Goal: Information Seeking & Learning: Learn about a topic

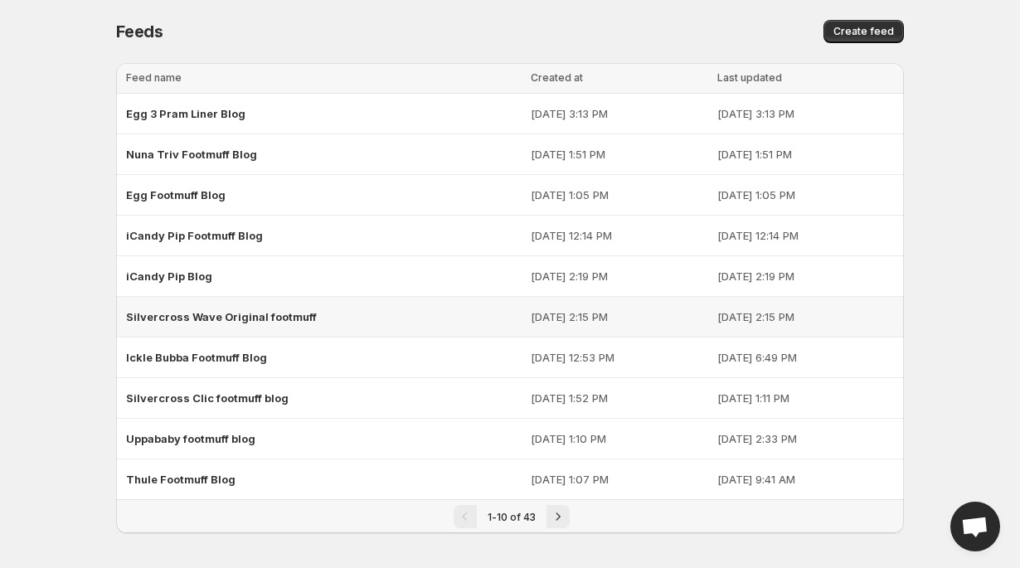
scroll to position [5, 0]
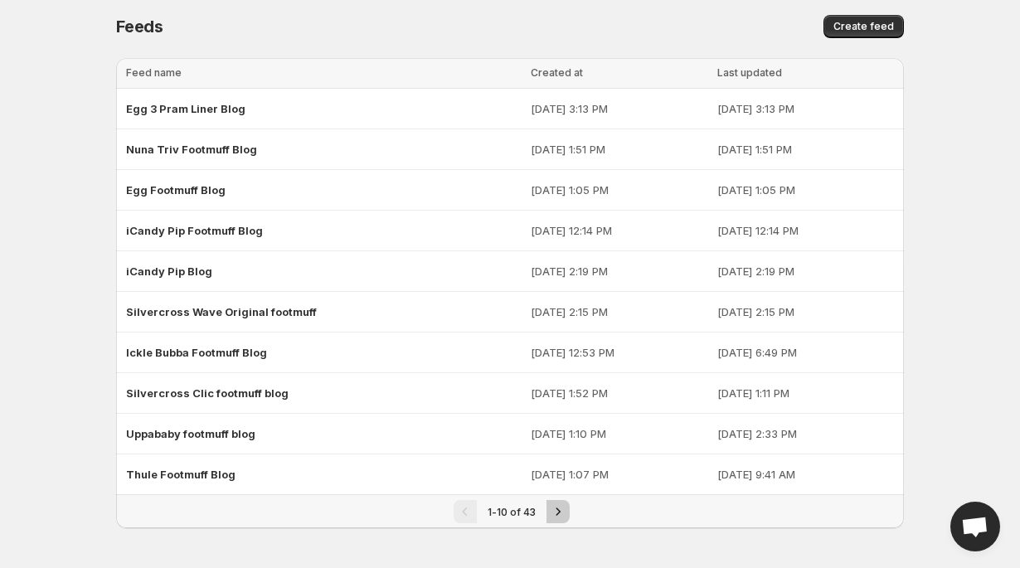
click at [557, 514] on icon "Next" at bounding box center [559, 511] width 4 height 7
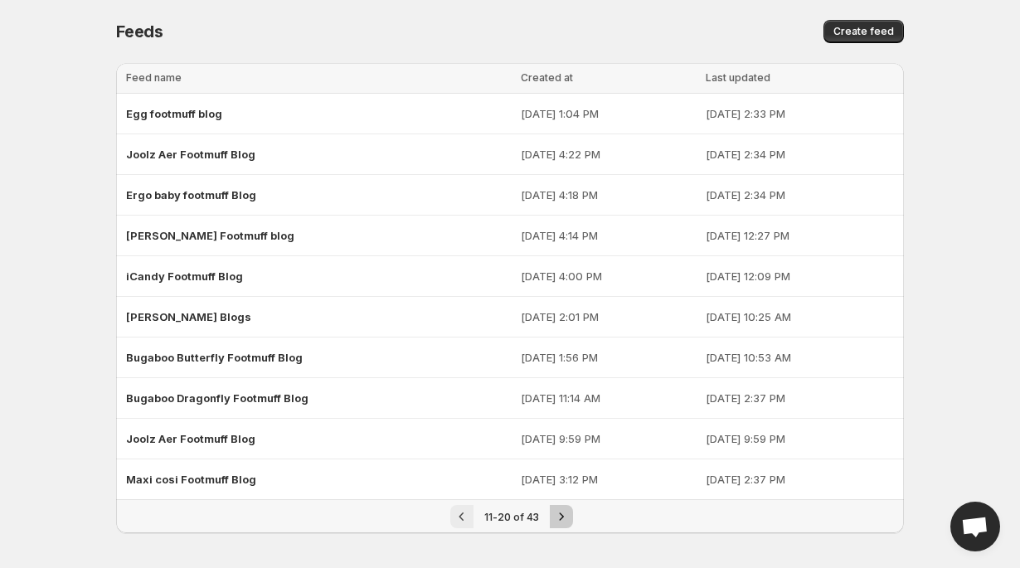
click at [557, 514] on icon "Next" at bounding box center [561, 517] width 17 height 17
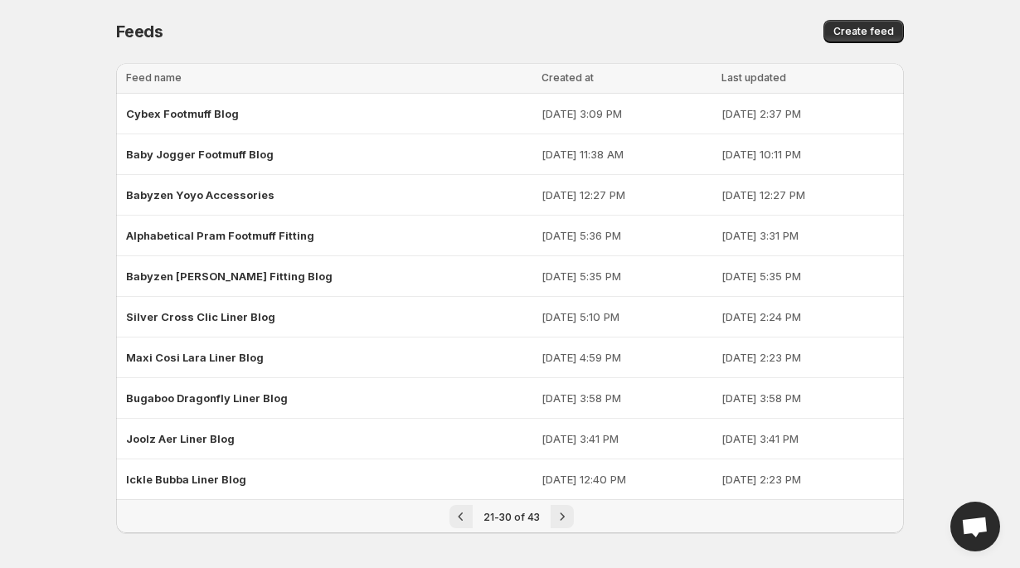
click at [557, 514] on icon "Next" at bounding box center [562, 517] width 17 height 17
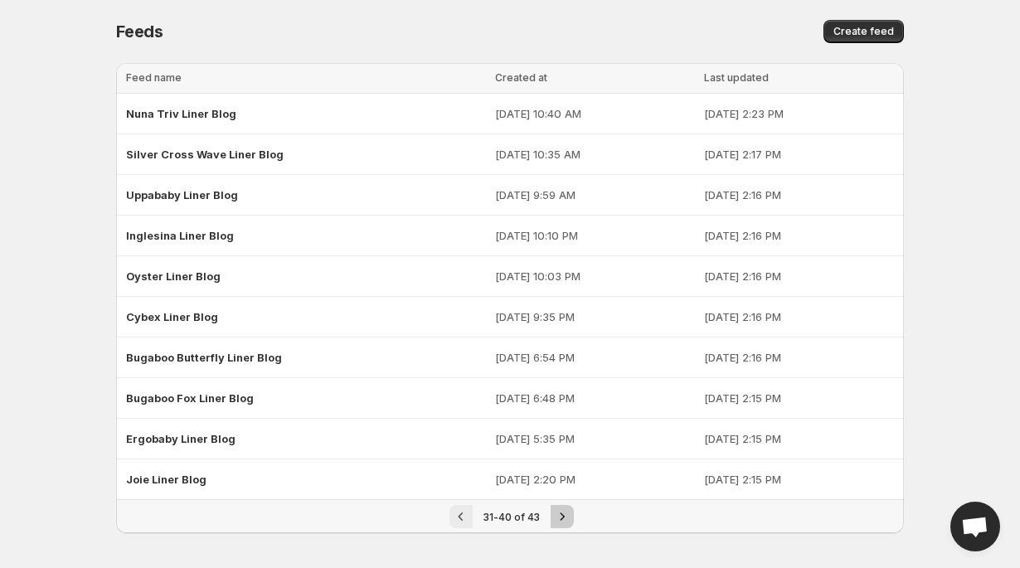
click at [557, 514] on icon "Next" at bounding box center [562, 517] width 17 height 17
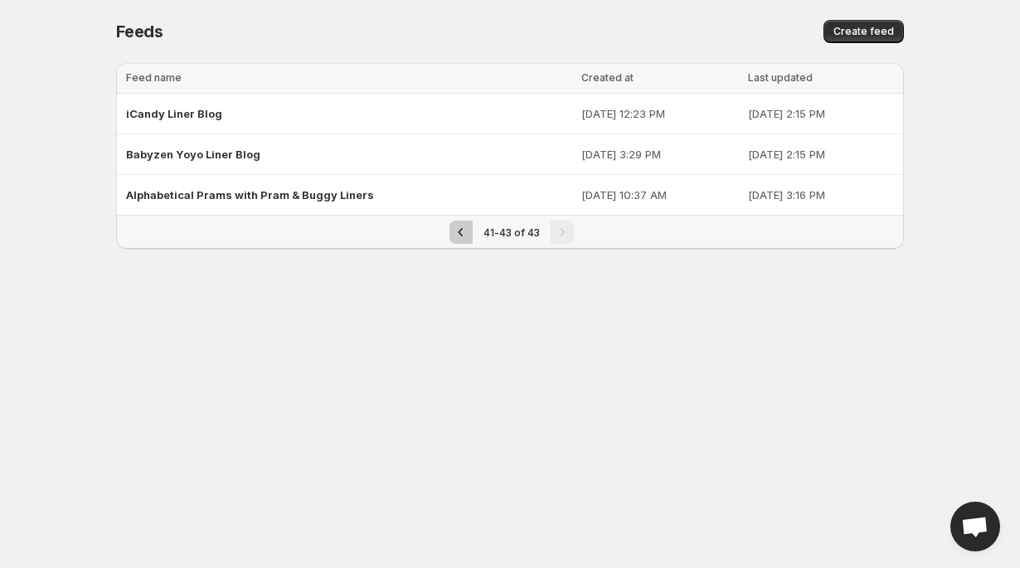
click at [463, 234] on icon "Previous" at bounding box center [461, 232] width 17 height 17
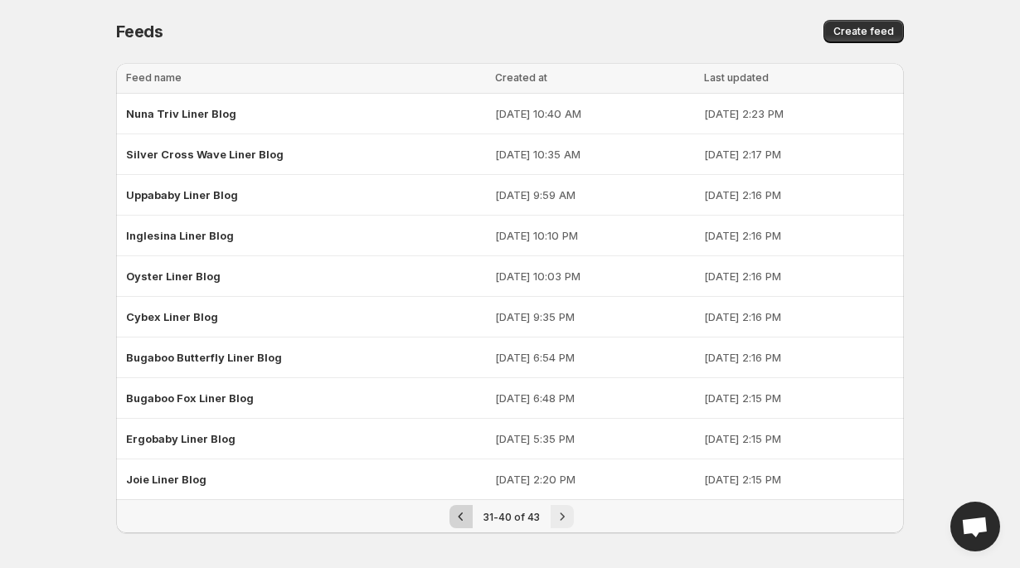
click at [460, 510] on icon "Previous" at bounding box center [461, 517] width 17 height 17
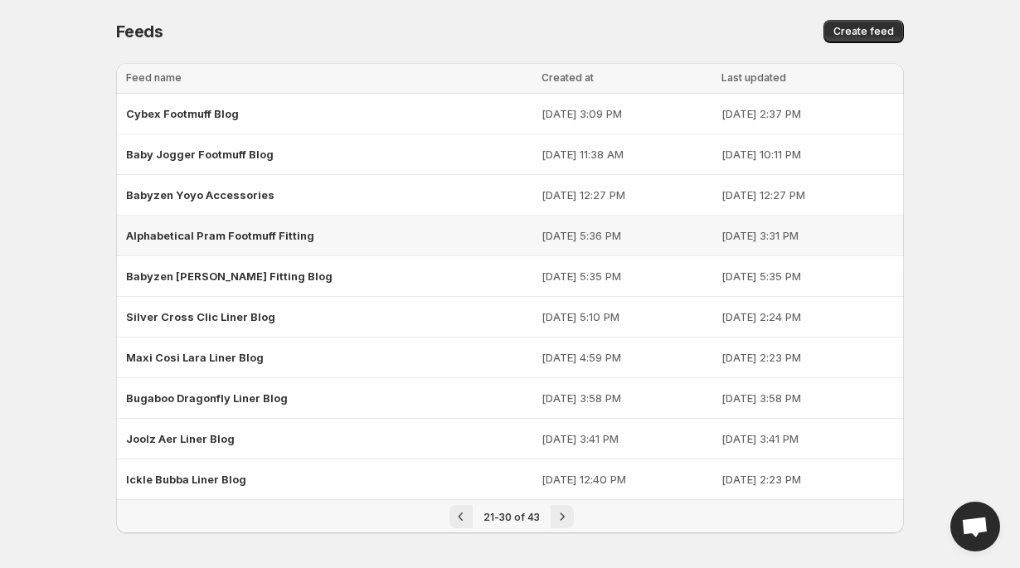
click at [258, 225] on div "Alphabetical Pram Footmuff Fitting" at bounding box center [329, 236] width 406 height 30
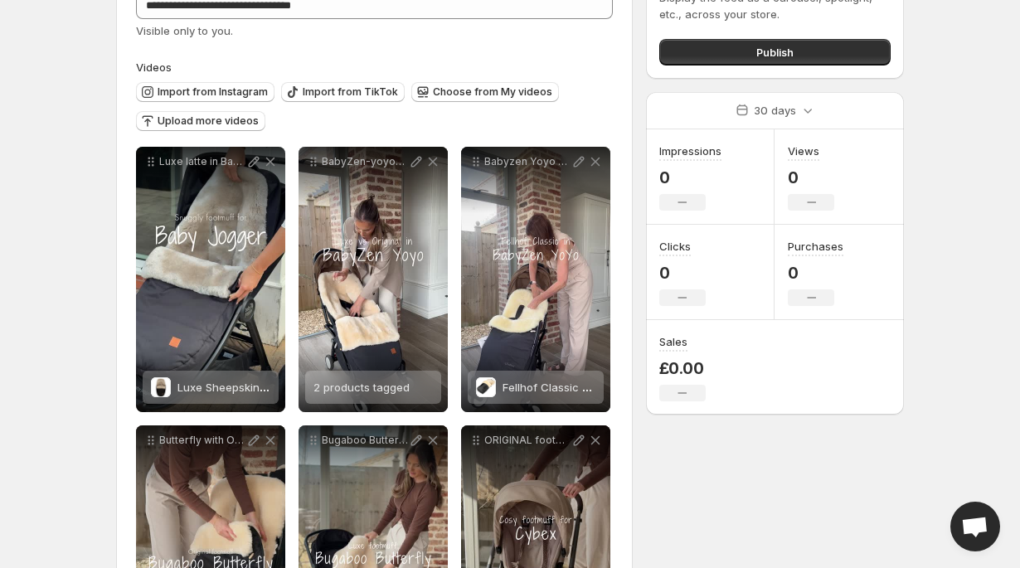
scroll to position [122, 0]
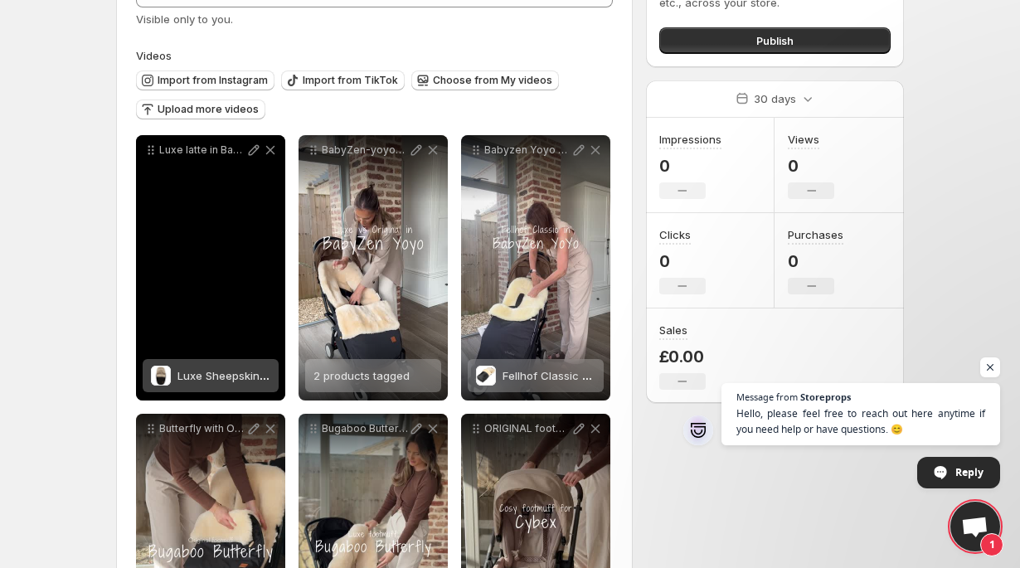
click at [208, 279] on div "Luxe latte in Baby Jogger" at bounding box center [210, 267] width 149 height 265
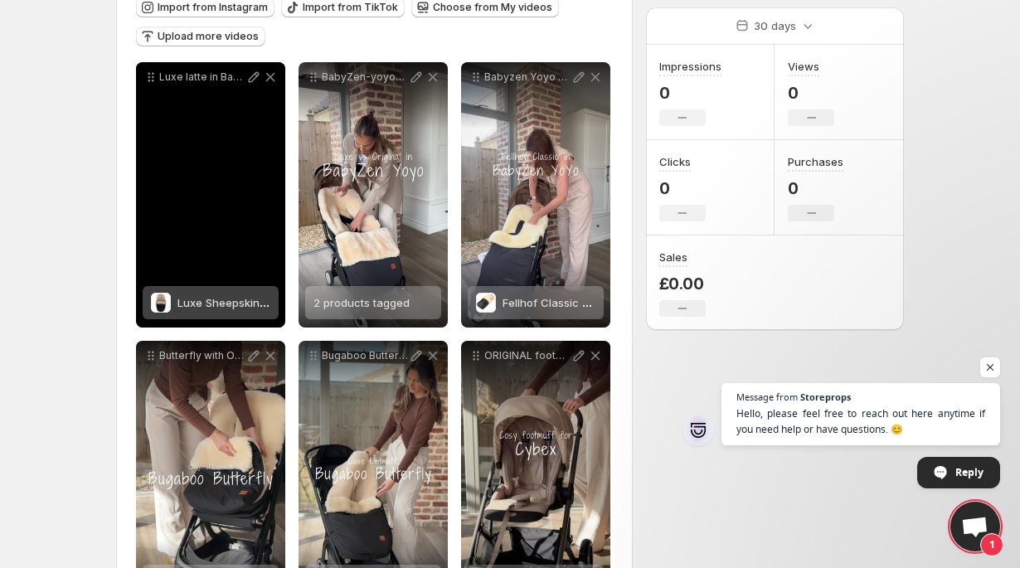
scroll to position [200, 0]
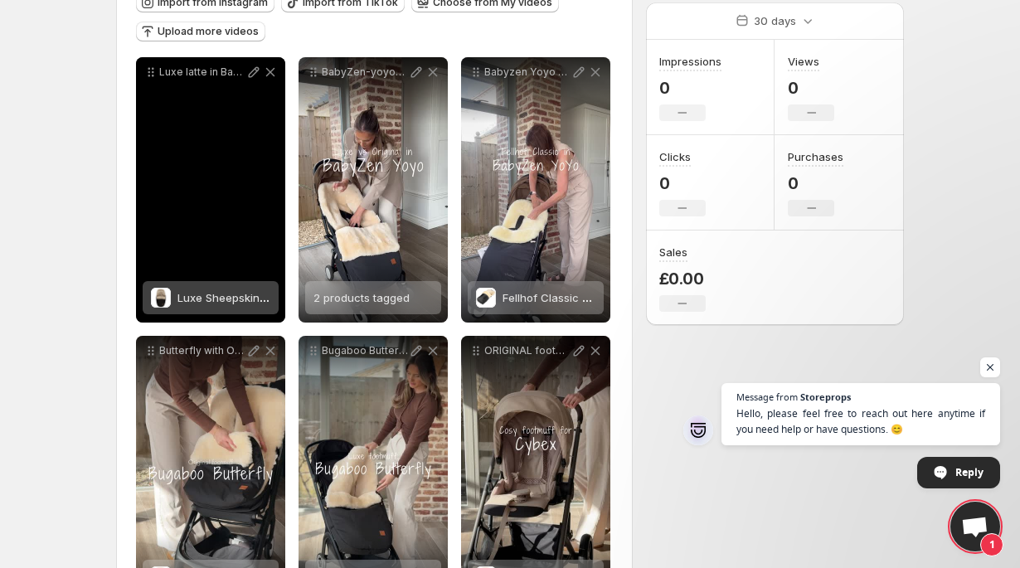
click at [217, 241] on div "Luxe latte in Baby Jogger" at bounding box center [210, 189] width 149 height 265
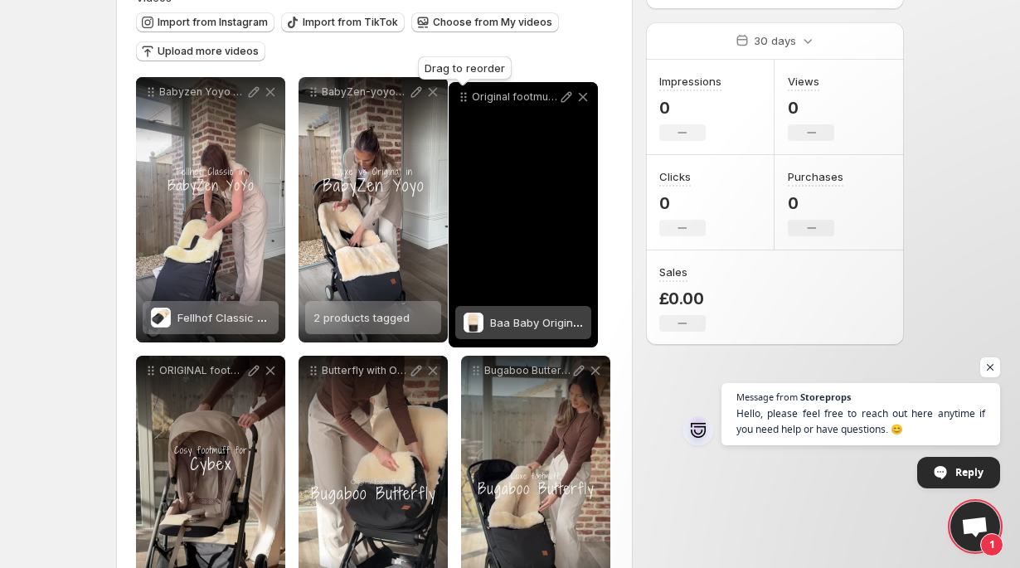
scroll to position [177, 0]
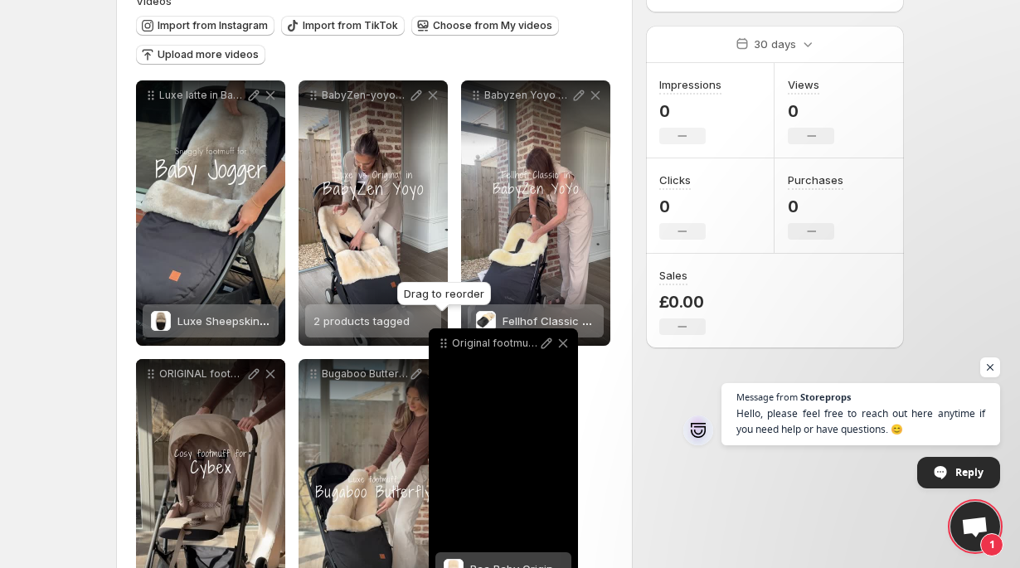
drag, startPoint x: 151, startPoint y: 295, endPoint x: 444, endPoint y: 343, distance: 296.8
click at [444, 343] on icon at bounding box center [444, 343] width 17 height 17
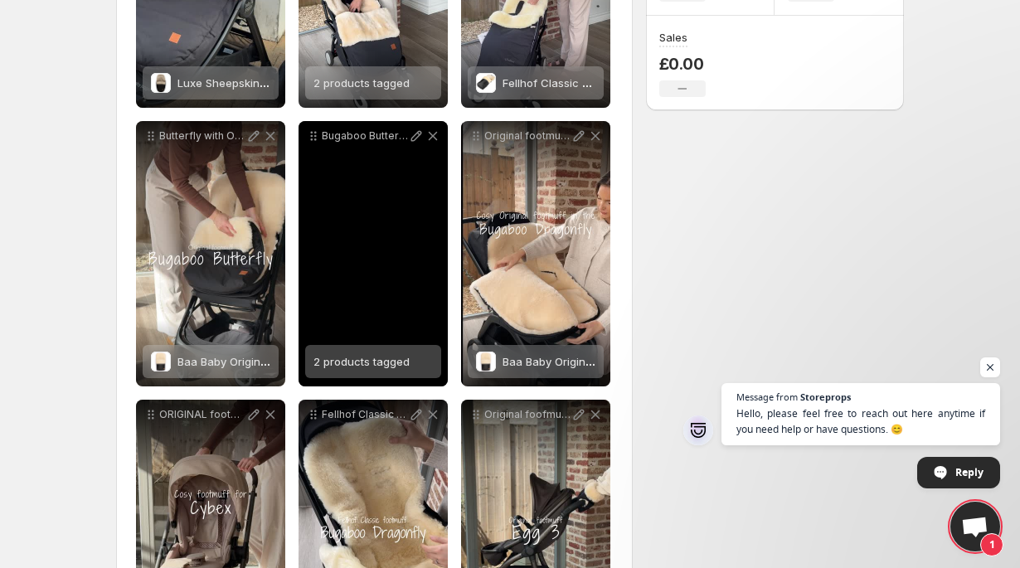
scroll to position [480, 0]
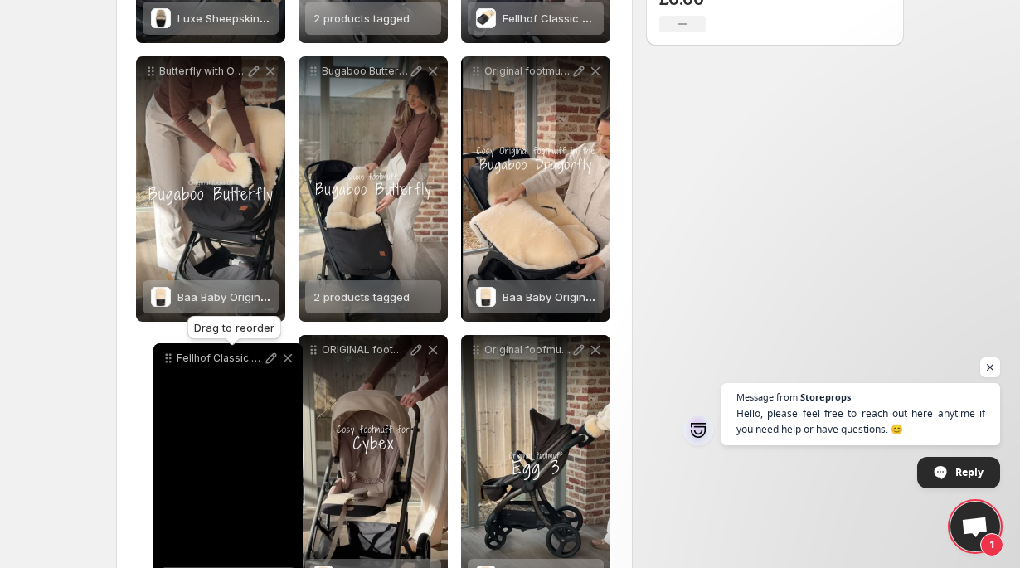
drag, startPoint x: 313, startPoint y: 353, endPoint x: 168, endPoint y: 360, distance: 145.4
click at [168, 360] on icon at bounding box center [168, 358] width 17 height 17
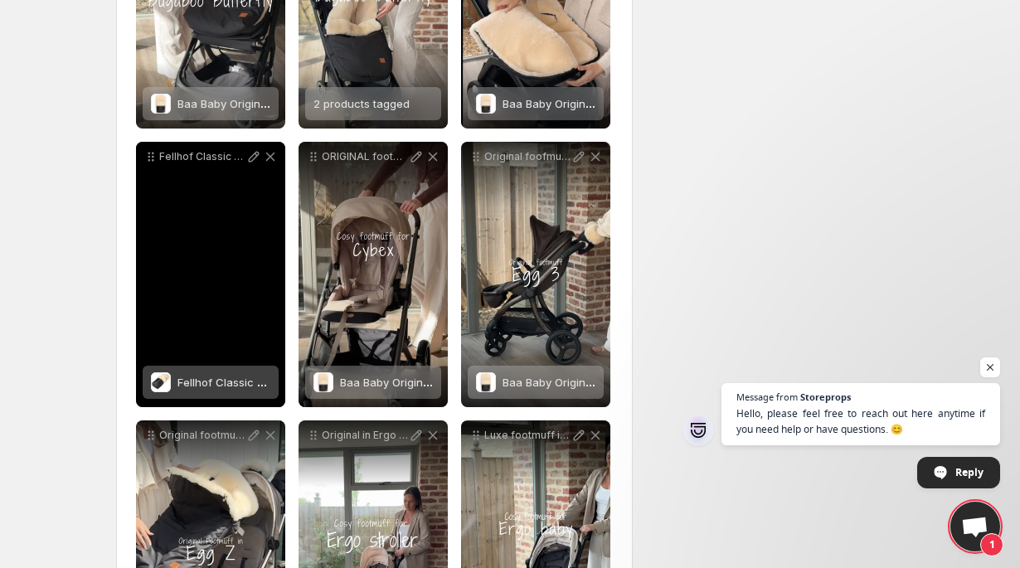
scroll to position [818, 0]
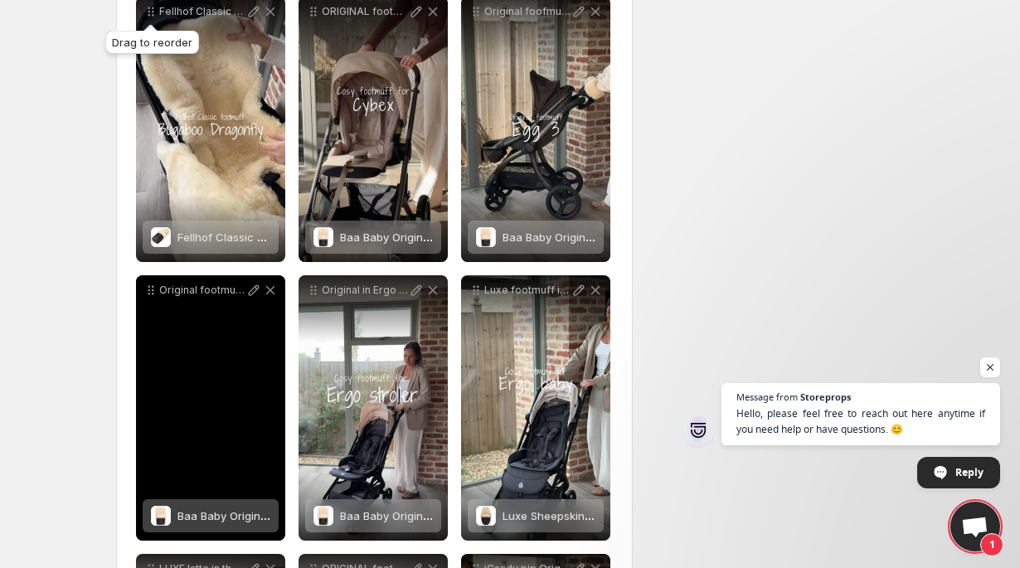
click at [227, 391] on div "Original footmuff in Egg Z" at bounding box center [210, 407] width 149 height 265
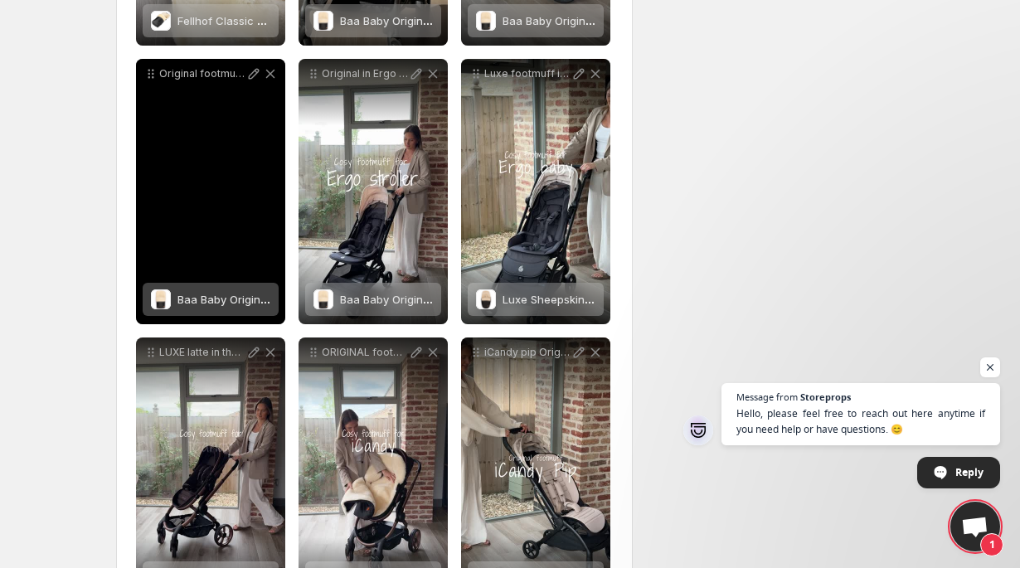
scroll to position [1039, 0]
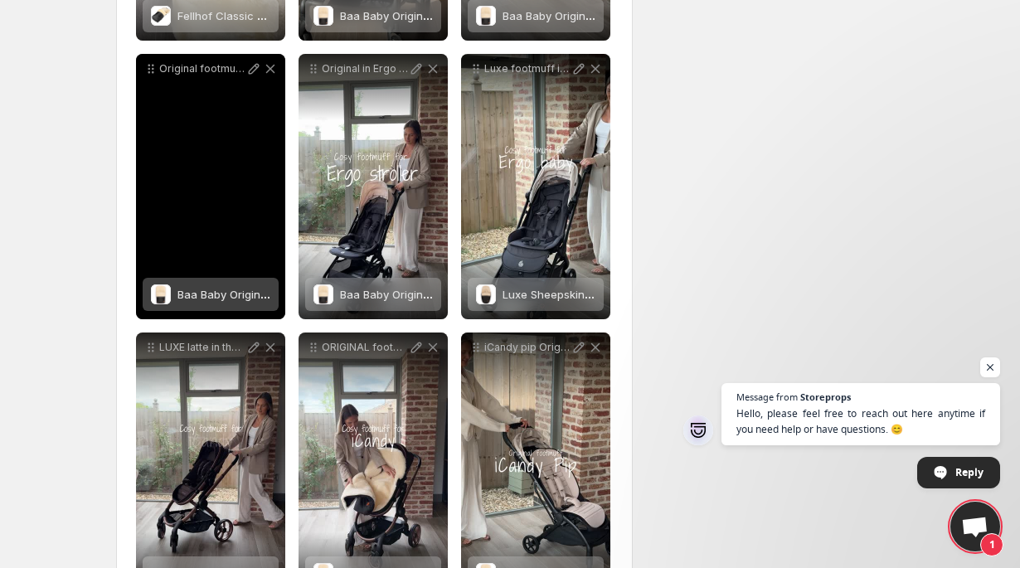
click at [224, 185] on div "Original footmuff in Egg Z" at bounding box center [210, 186] width 149 height 265
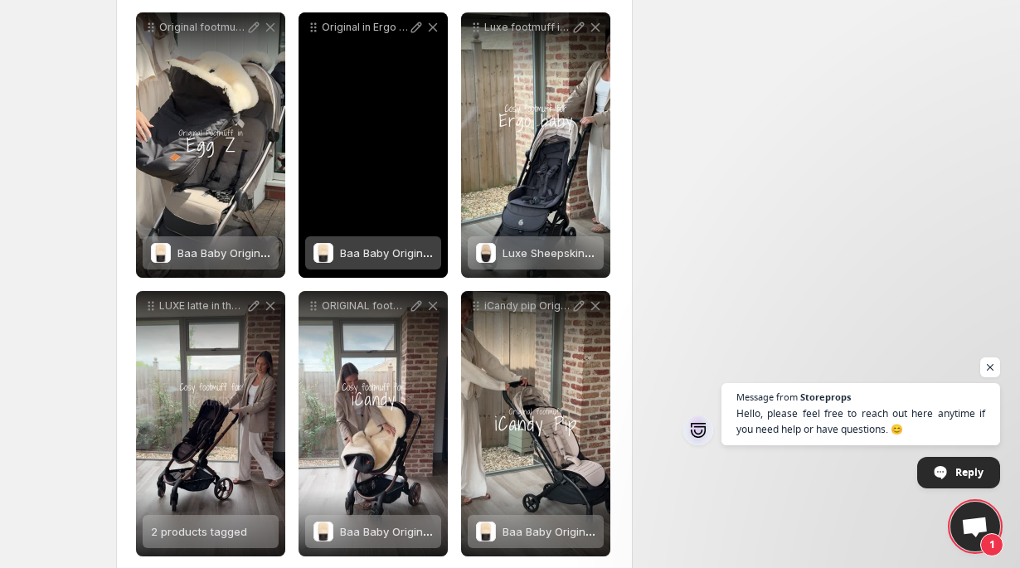
scroll to position [1130, 0]
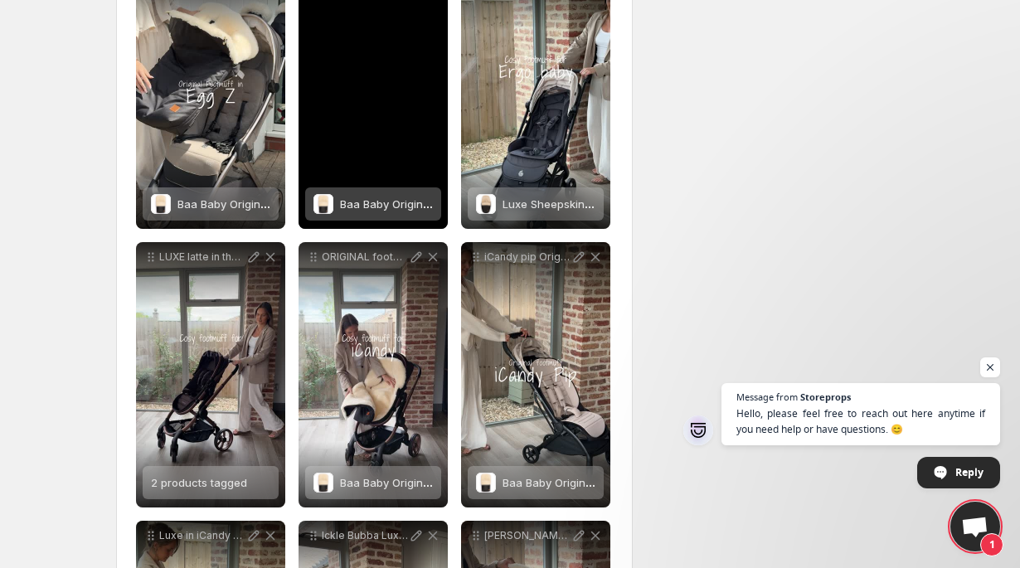
click at [387, 103] on div "Original in Ergo Baby" at bounding box center [373, 95] width 149 height 265
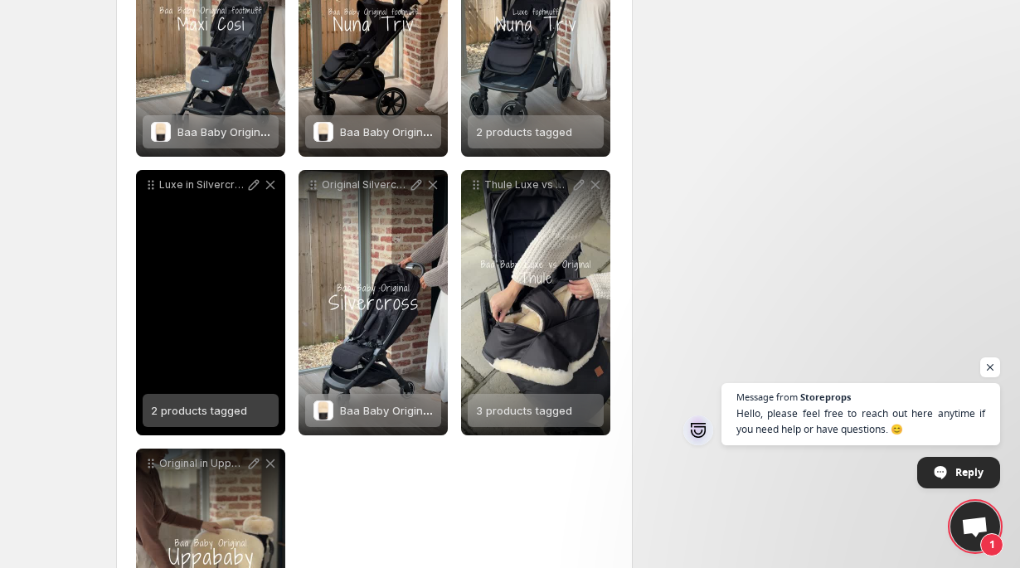
scroll to position [2484, 0]
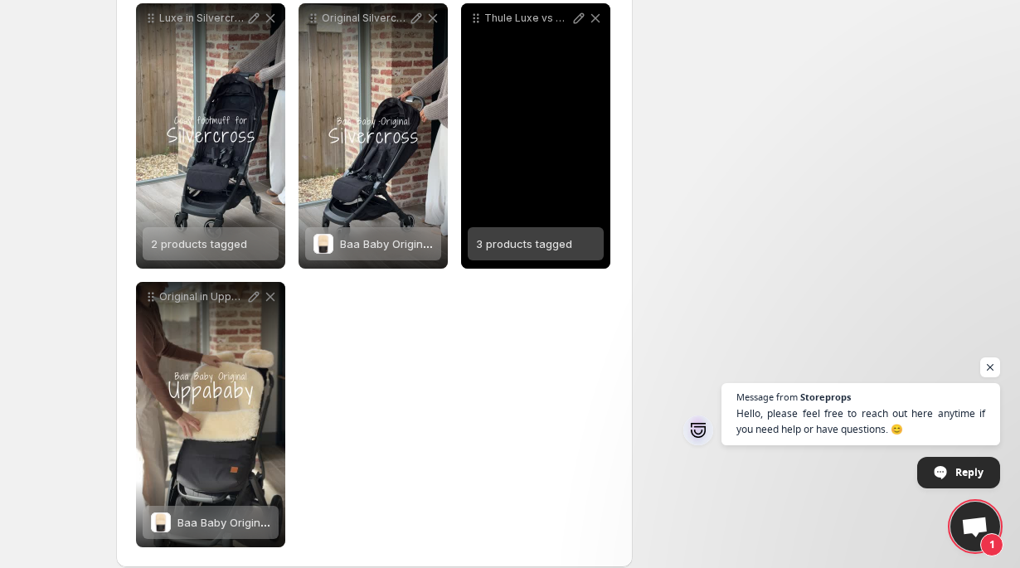
click at [546, 180] on div "Thule Luxe vs Original" at bounding box center [535, 135] width 149 height 265
click at [539, 138] on div "Thule Luxe vs Original" at bounding box center [535, 135] width 149 height 265
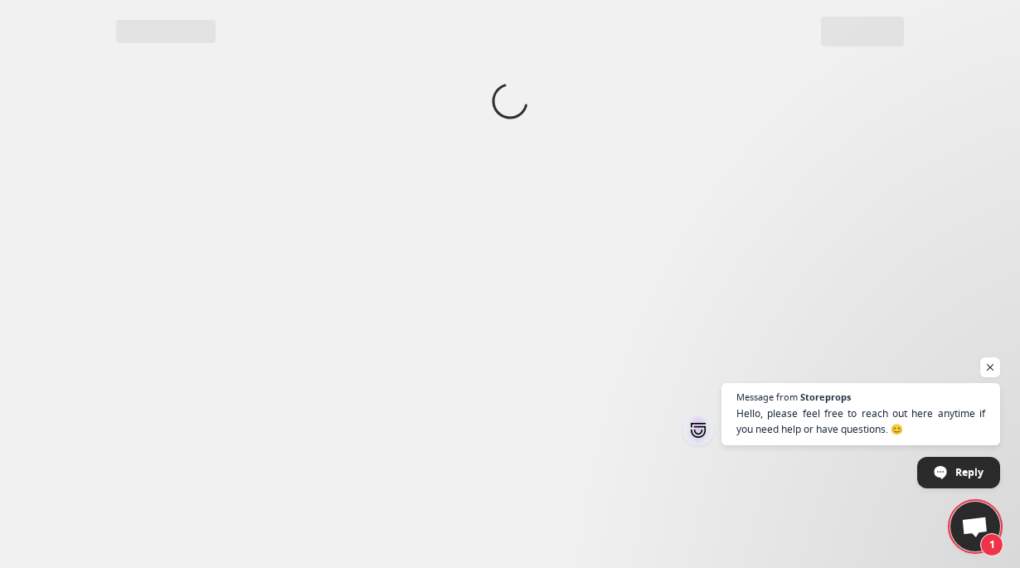
scroll to position [0, 0]
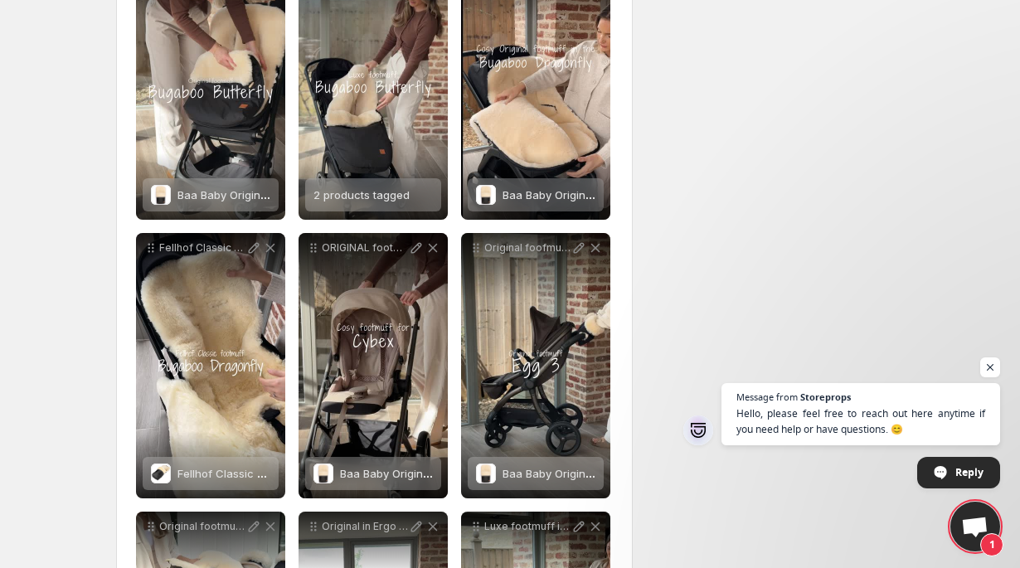
scroll to position [572, 0]
